Goal: Task Accomplishment & Management: Complete application form

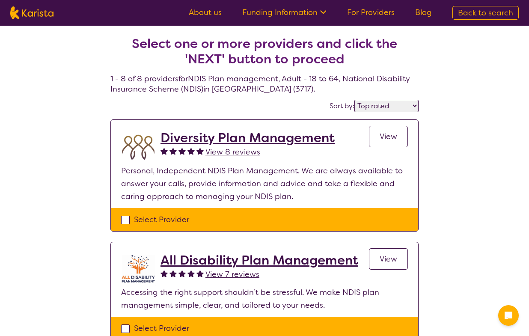
select select "by_score"
drag, startPoint x: 125, startPoint y: 216, endPoint x: 195, endPoint y: 212, distance: 69.5
click at [126, 216] on div "Select Provider" at bounding box center [264, 219] width 287 height 13
checkbox input "true"
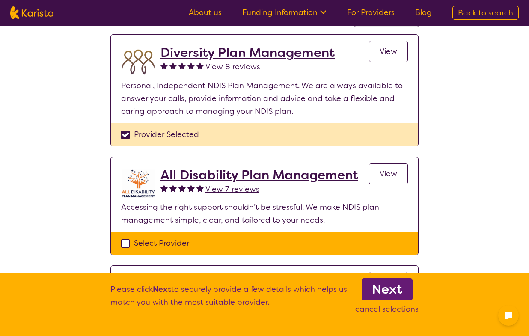
scroll to position [86, 0]
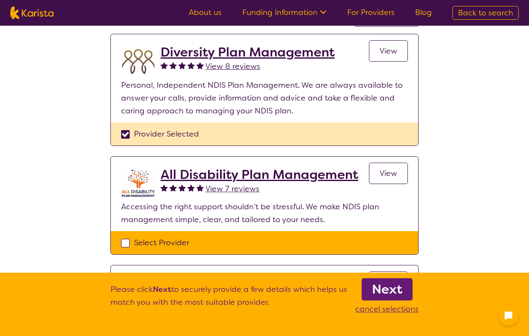
click at [127, 243] on div "Select Provider" at bounding box center [264, 242] width 287 height 13
checkbox input "true"
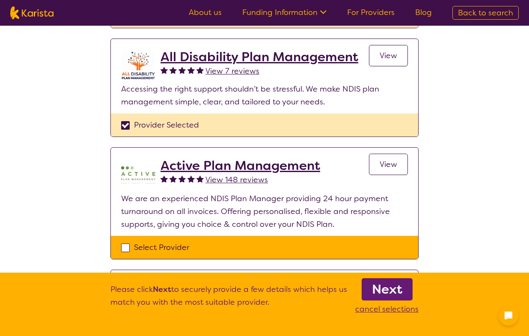
scroll to position [200, 0]
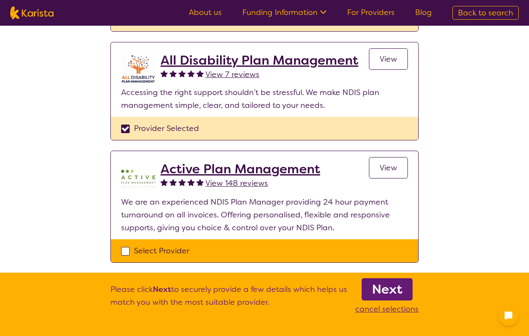
click at [122, 252] on div "Select Provider" at bounding box center [264, 250] width 287 height 13
checkbox input "true"
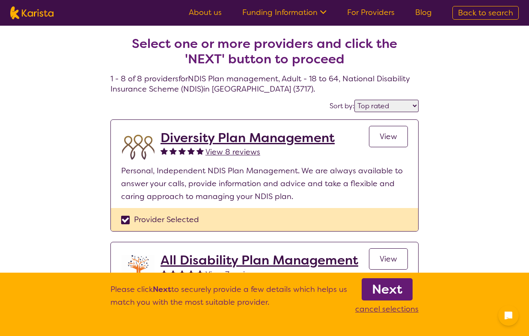
click at [392, 291] on b "Next" at bounding box center [387, 289] width 30 height 17
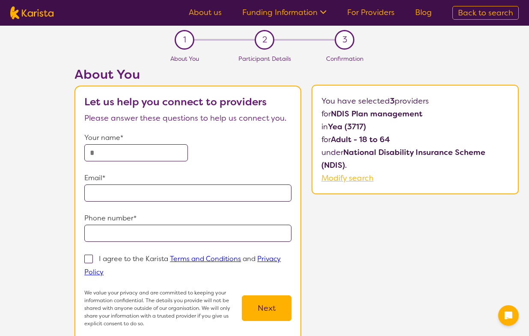
click at [169, 152] on input "text" at bounding box center [136, 152] width 104 height 17
type input "**********"
click at [330, 7] on ul "About us Funding Information NDIS - National Disability Insurance Scheme HCP - …" at bounding box center [311, 13] width 264 height 14
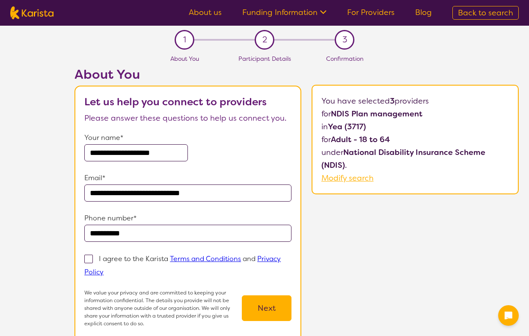
click at [325, 10] on icon at bounding box center [322, 11] width 9 height 9
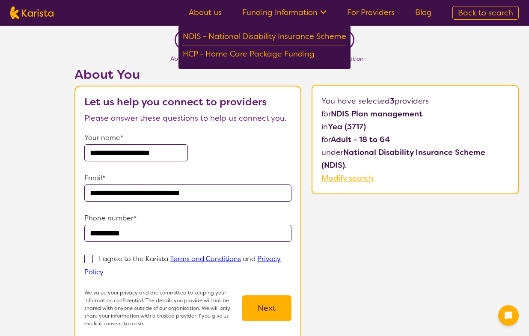
click at [212, 15] on link "About us" at bounding box center [205, 12] width 33 height 10
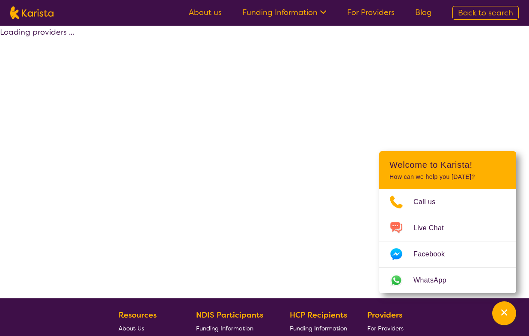
select select "by_score"
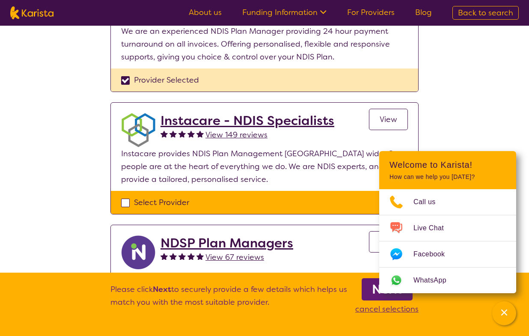
scroll to position [385, 0]
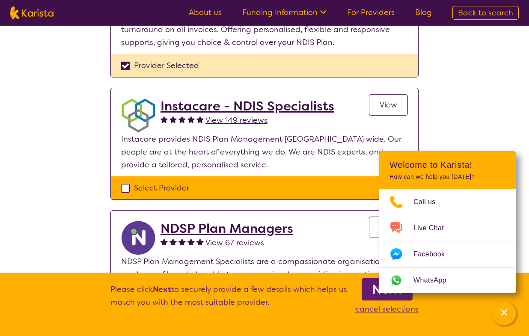
drag, startPoint x: 125, startPoint y: 187, endPoint x: 175, endPoint y: 161, distance: 56.5
click at [125, 187] on div "Select Provider" at bounding box center [264, 188] width 287 height 13
checkbox input "true"
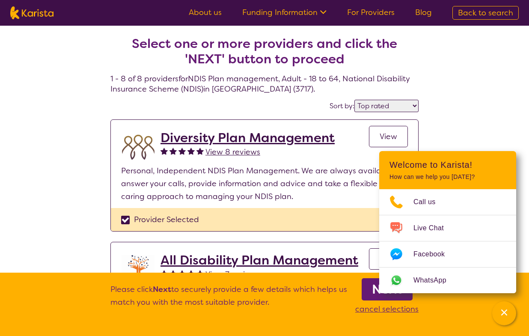
click at [374, 292] on b "Next" at bounding box center [387, 289] width 30 height 17
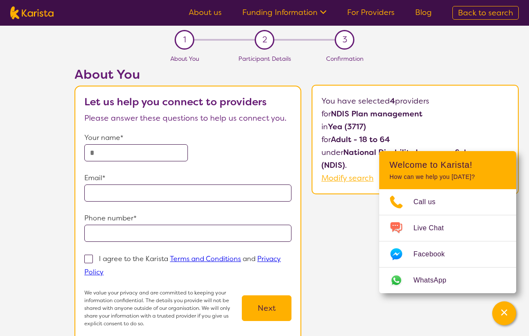
click at [126, 155] on input "text" at bounding box center [136, 152] width 104 height 17
type input "**********"
click at [88, 260] on span at bounding box center [88, 259] width 9 height 9
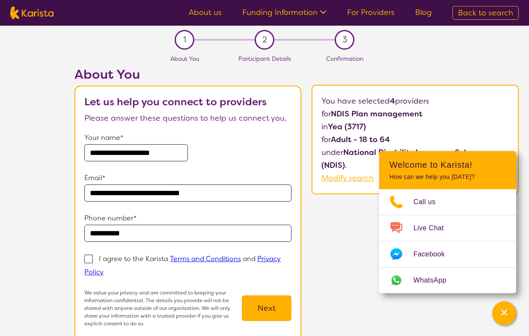
click at [104, 269] on input "I agree to the Karista Terms and Conditions and Privacy Policy" at bounding box center [107, 272] width 6 height 6
checkbox input "true"
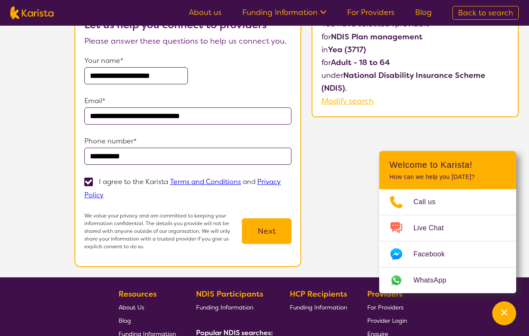
scroll to position [86, 0]
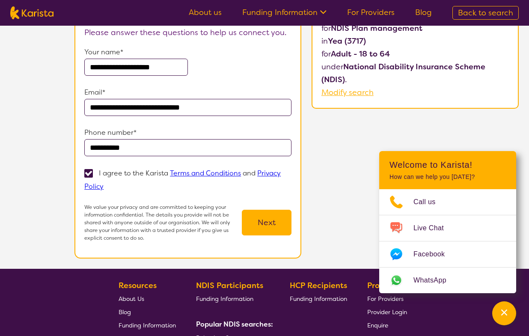
click at [268, 230] on button "Next" at bounding box center [267, 223] width 50 height 26
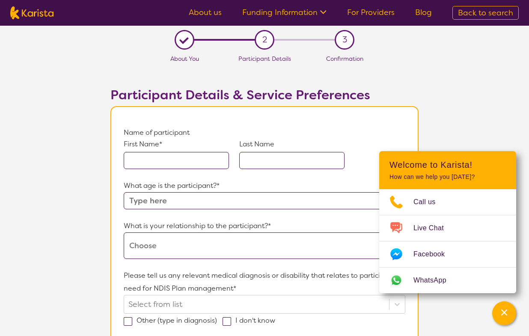
click at [220, 200] on input "text" at bounding box center [265, 200] width 282 height 17
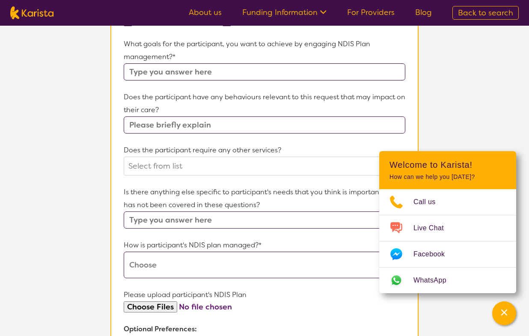
scroll to position [257, 0]
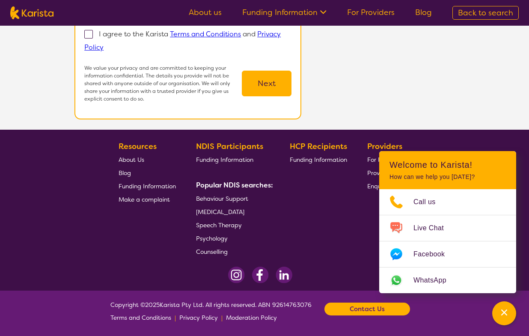
scroll to position [86, 0]
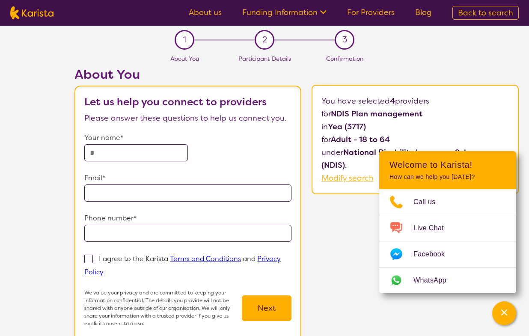
select select "by_score"
